Goal: Task Accomplishment & Management: Complete application form

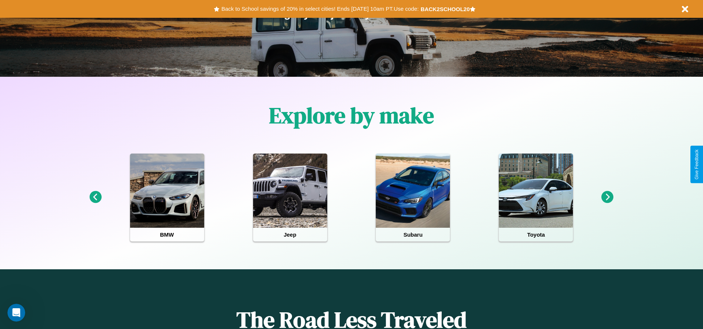
scroll to position [154, 0]
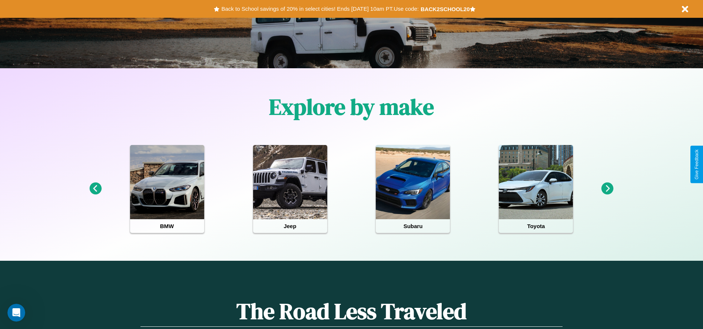
click at [95, 189] on icon at bounding box center [95, 188] width 12 height 12
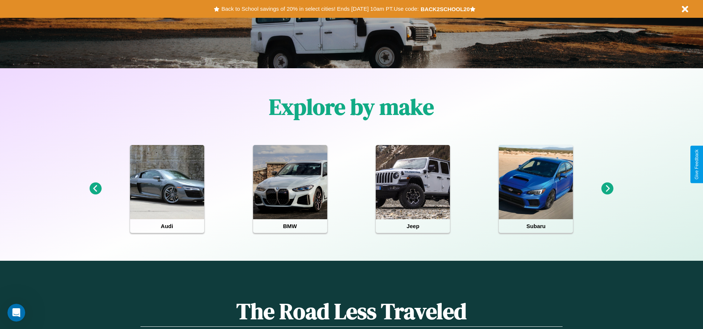
click at [95, 189] on icon at bounding box center [95, 188] width 12 height 12
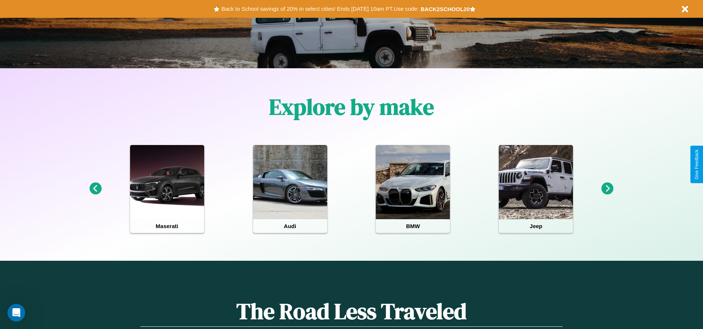
click at [607, 189] on icon at bounding box center [607, 188] width 12 height 12
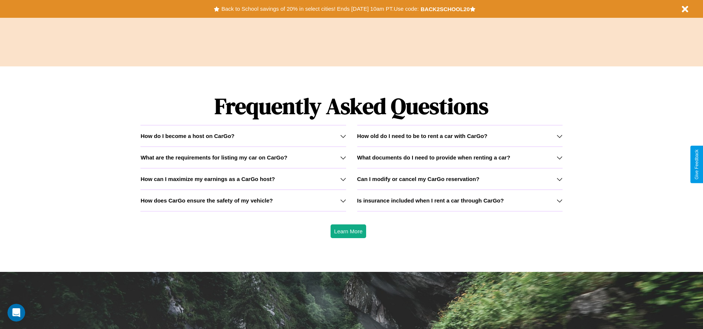
scroll to position [1063, 0]
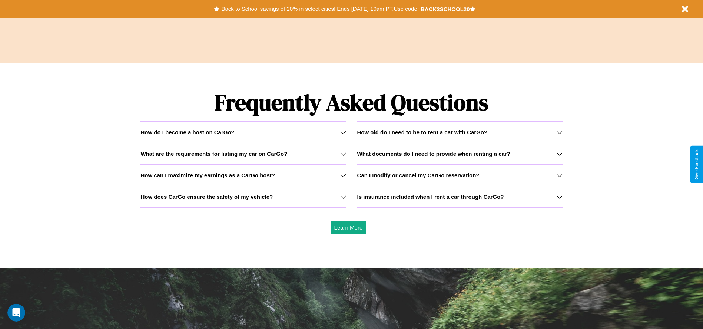
click at [243, 196] on h3 "How does CarGo ensure the safety of my vehicle?" at bounding box center [206, 196] width 132 height 6
click at [243, 175] on h3 "How can I maximize my earnings as a CarGo host?" at bounding box center [207, 175] width 134 height 6
click at [559, 153] on icon at bounding box center [560, 154] width 6 height 6
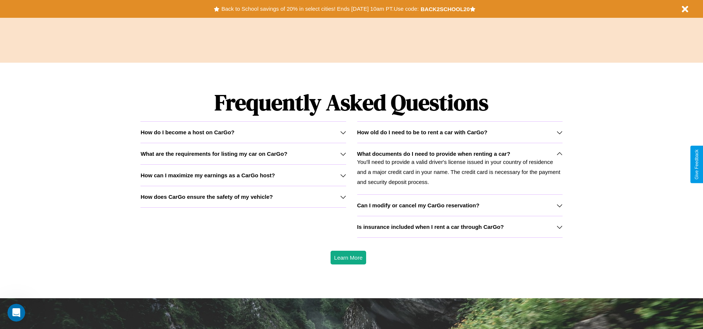
click at [459, 132] on h3 "How old do I need to be to rent a car with CarGo?" at bounding box center [422, 132] width 130 height 6
click at [459, 168] on p "You'll need to provide a valid driver's license issued in your country of resid…" at bounding box center [459, 172] width 205 height 30
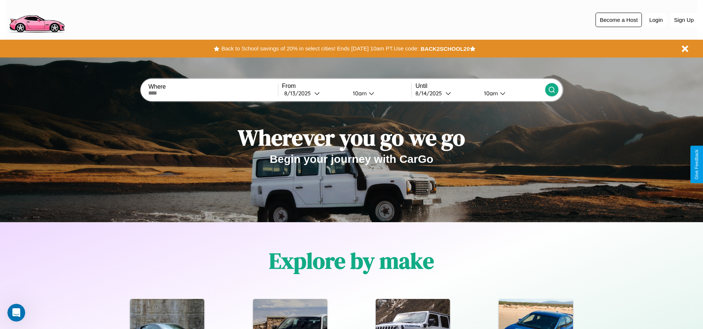
click at [618, 20] on button "Become a Host" at bounding box center [618, 20] width 46 height 14
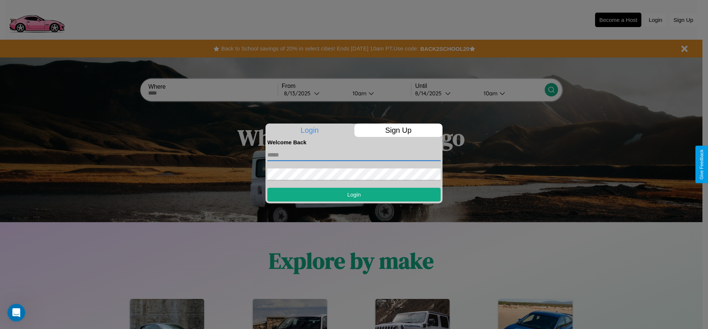
click at [354, 155] on input "text" at bounding box center [354, 155] width 173 height 12
type input "**********"
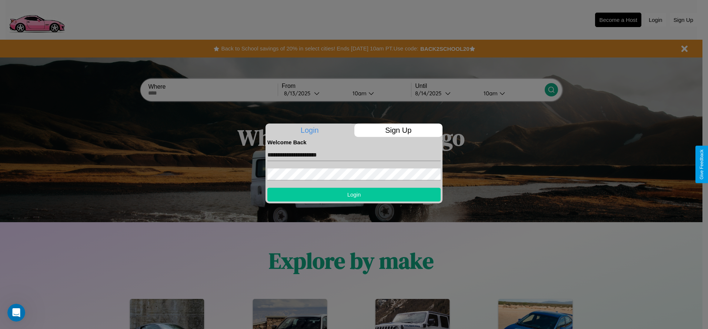
click at [354, 194] on button "Login" at bounding box center [354, 194] width 173 height 14
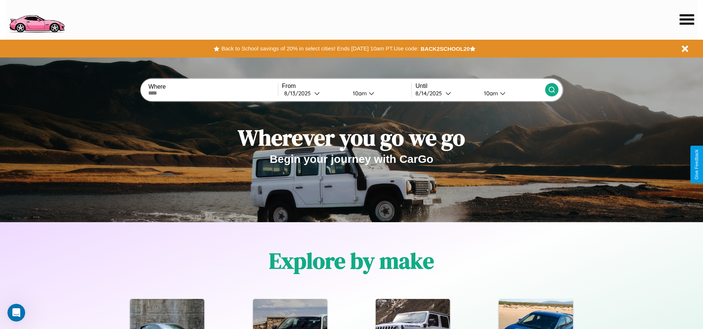
click at [687, 19] on icon at bounding box center [687, 19] width 14 height 10
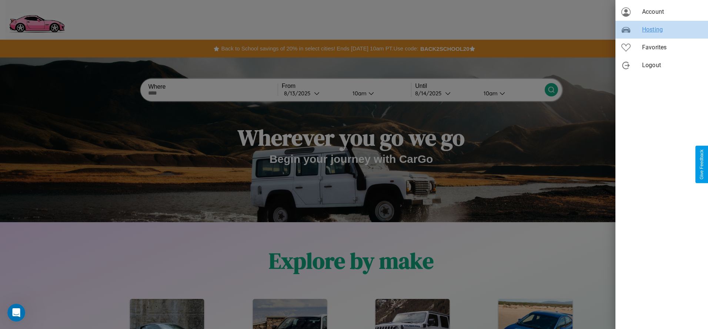
click at [662, 30] on span "Hosting" at bounding box center [672, 29] width 60 height 9
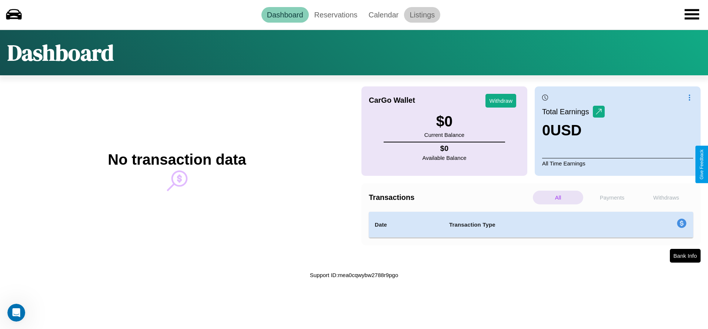
click at [422, 14] on link "Listings" at bounding box center [422, 15] width 36 height 16
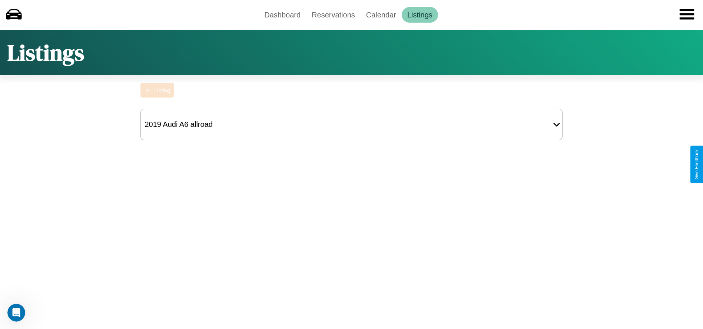
click at [157, 90] on div "Listing" at bounding box center [162, 90] width 16 height 6
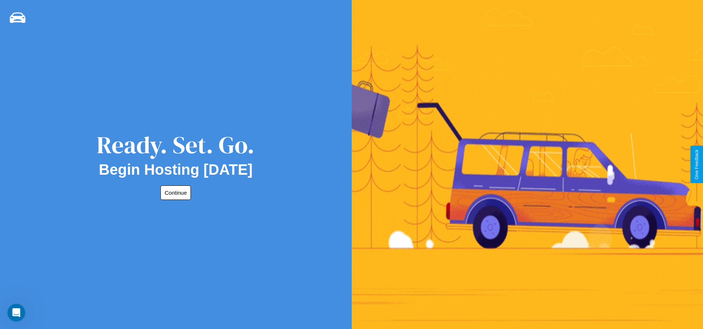
click at [174, 192] on button "Continue" at bounding box center [175, 192] width 30 height 14
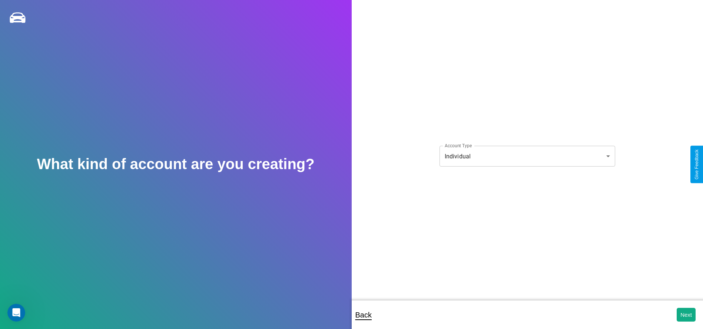
click at [527, 156] on body "**********" at bounding box center [351, 169] width 703 height 339
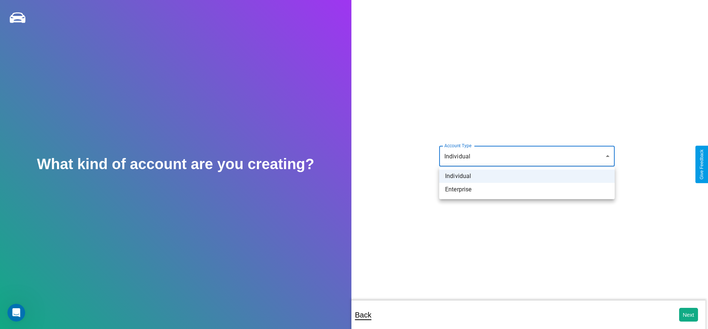
click at [527, 176] on li "Individual" at bounding box center [527, 175] width 176 height 13
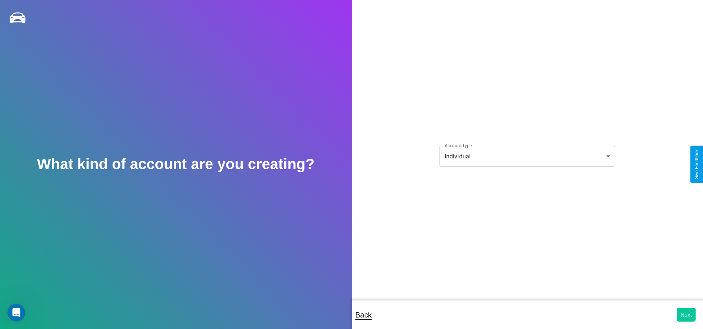
click at [686, 314] on button "Next" at bounding box center [686, 315] width 19 height 14
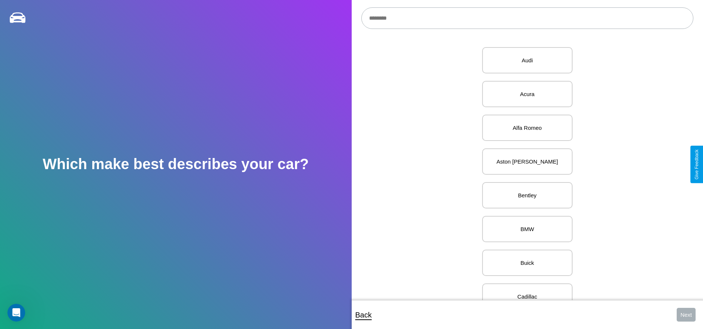
click at [527, 18] on input "text" at bounding box center [527, 17] width 332 height 21
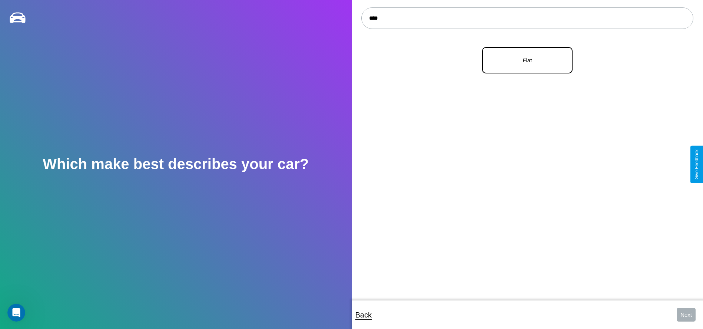
type input "****"
click at [524, 60] on p "Fiat" at bounding box center [527, 60] width 74 height 10
click at [686, 314] on button "Next" at bounding box center [686, 315] width 19 height 14
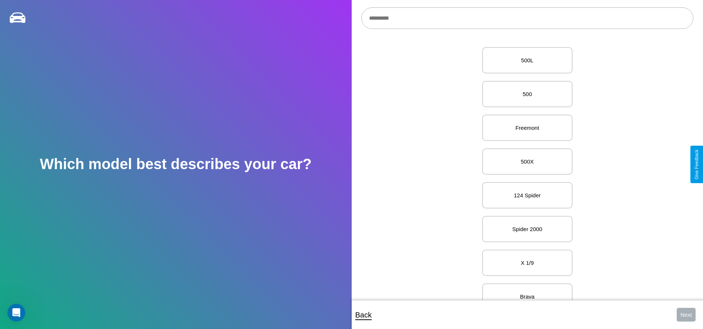
click at [527, 18] on input "text" at bounding box center [527, 17] width 332 height 21
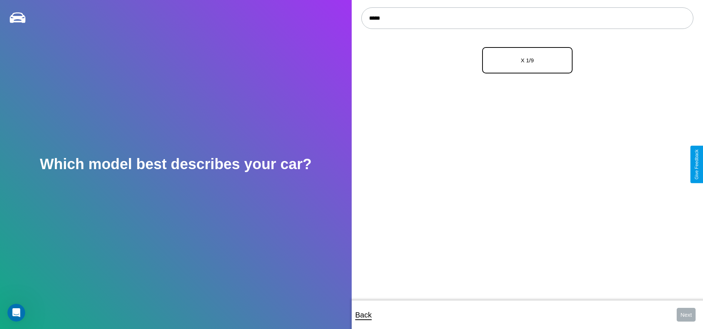
type input "*****"
click at [524, 60] on p "X 1/9" at bounding box center [527, 60] width 74 height 10
click at [686, 314] on button "Next" at bounding box center [686, 315] width 19 height 14
